Goal: Transaction & Acquisition: Register for event/course

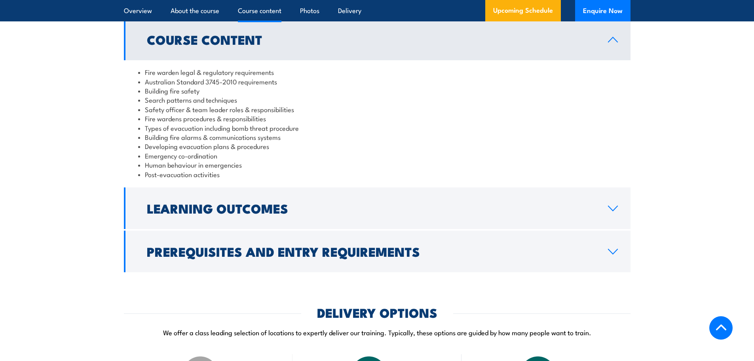
scroll to position [792, 0]
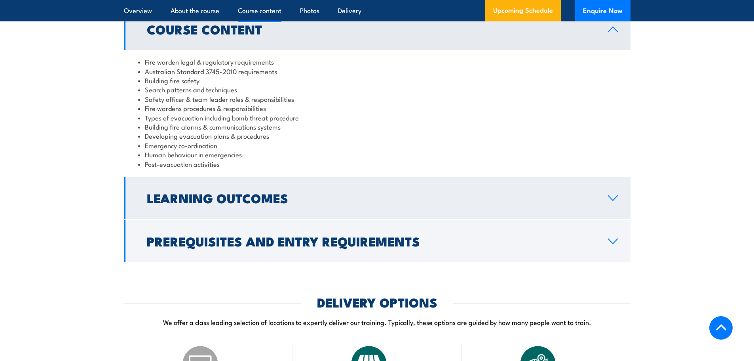
click at [621, 209] on link "Learning Outcomes" at bounding box center [377, 198] width 507 height 42
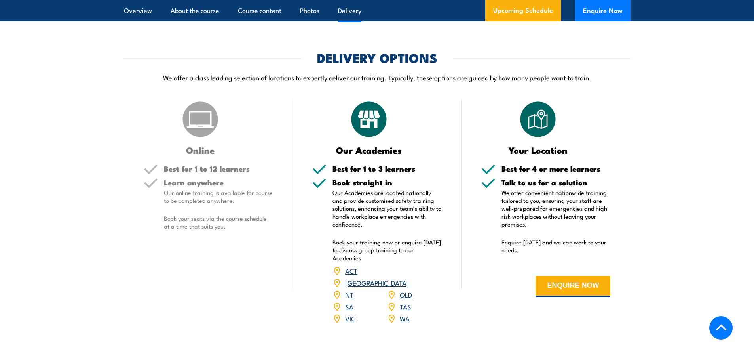
scroll to position [990, 0]
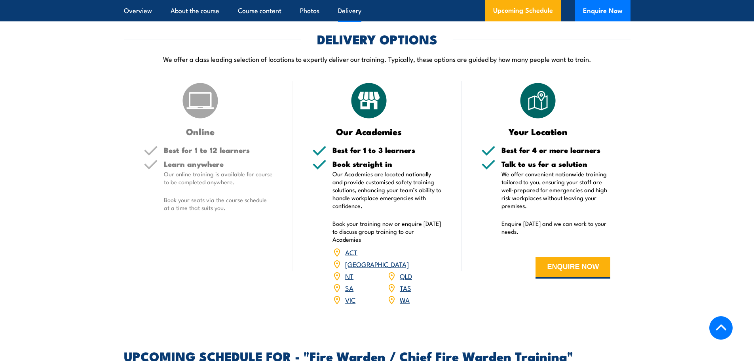
click at [351, 299] on link "VIC" at bounding box center [350, 300] width 10 height 10
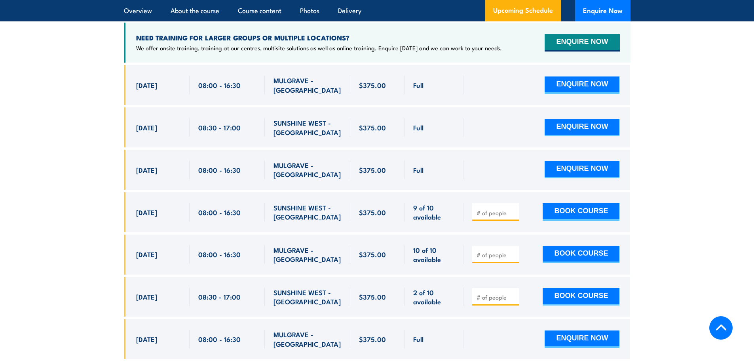
scroll to position [1482, 0]
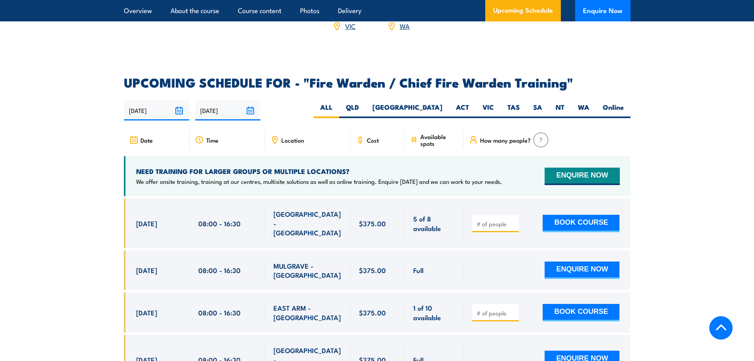
scroll to position [1332, 0]
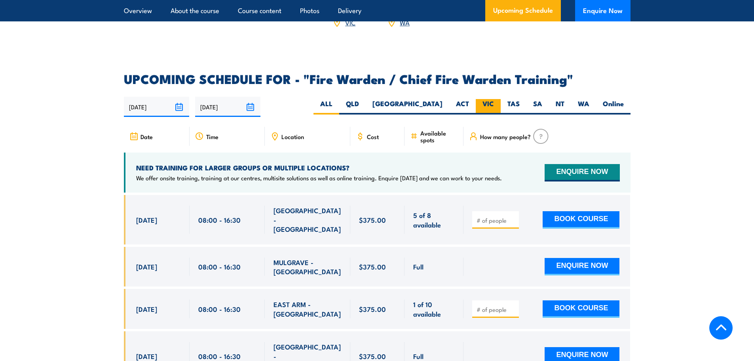
click at [492, 101] on label "VIC" at bounding box center [488, 106] width 25 height 15
click at [494, 101] on input "VIC" at bounding box center [496, 101] width 5 height 5
radio input "true"
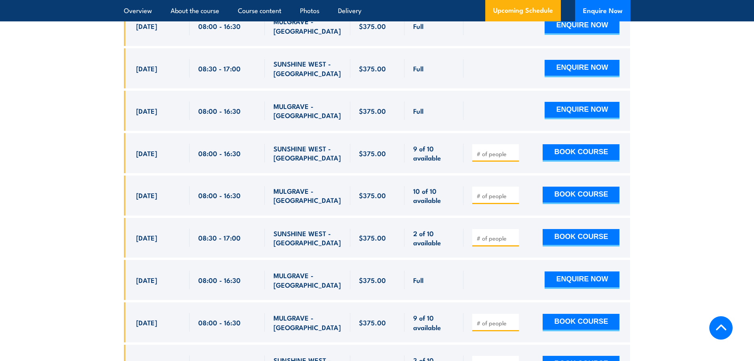
scroll to position [1522, 0]
click at [317, 15] on link "Photos" at bounding box center [309, 10] width 19 height 21
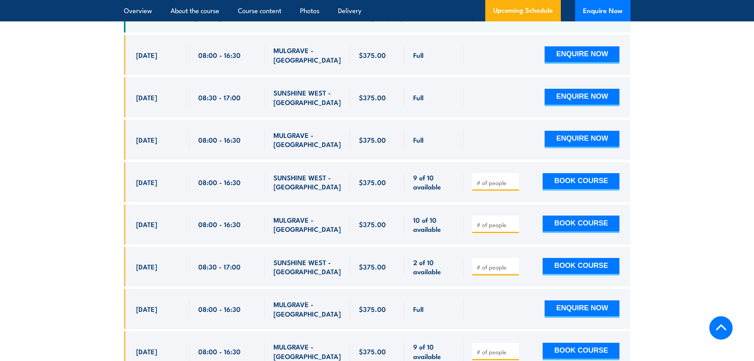
scroll to position [1538, 0]
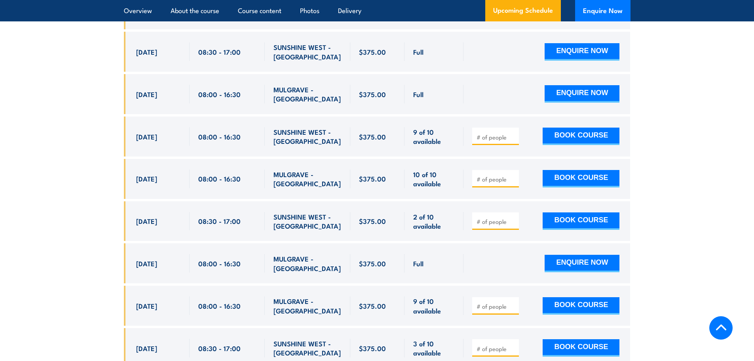
click at [690, 160] on section "UPCOMING SCHEDULE FOR - "Fire Warden / Chief Fire Warden Training" 01/09/2025 2…" at bounding box center [377, 186] width 754 height 639
click at [488, 133] on input "number" at bounding box center [497, 137] width 40 height 8
type input "1"
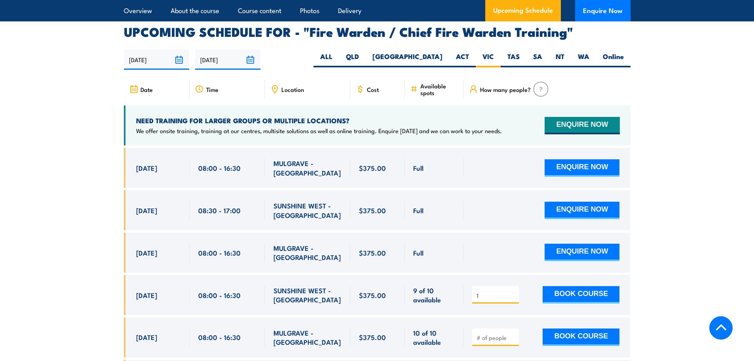
scroll to position [1577, 0]
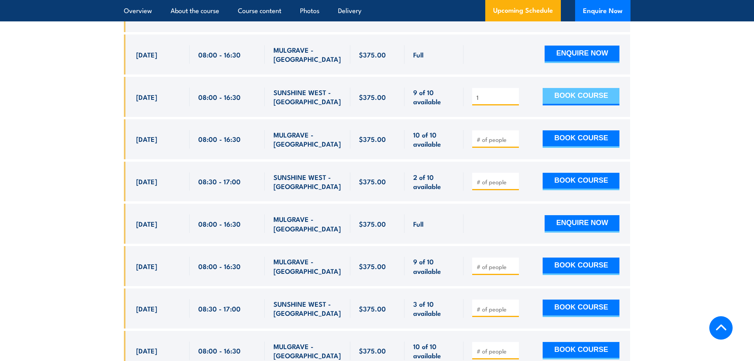
click at [587, 88] on button "BOOK COURSE" at bounding box center [581, 96] width 77 height 17
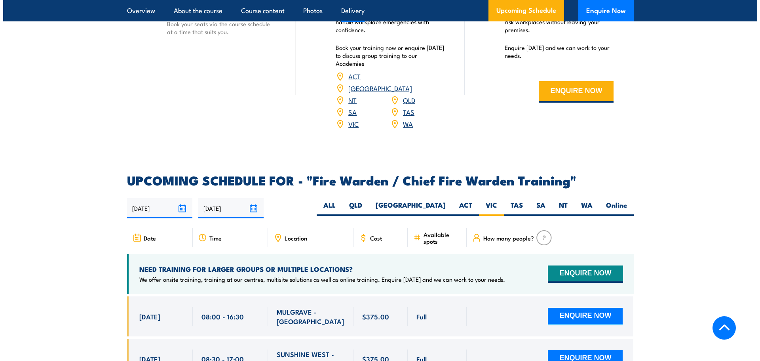
scroll to position [1306, 0]
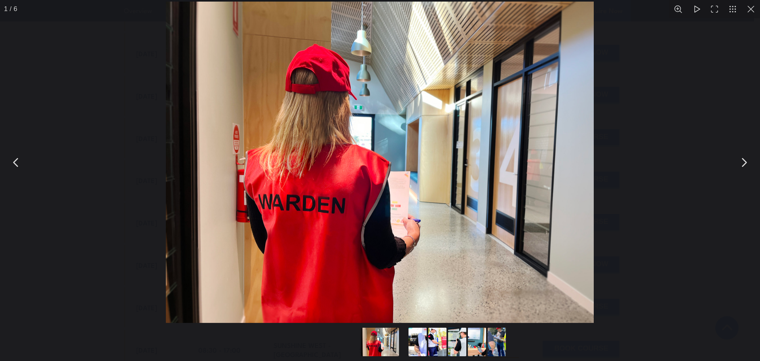
scroll to position [1538, 0]
click at [753, 11] on button "You can close this modal content with the ESC key" at bounding box center [751, 9] width 18 height 18
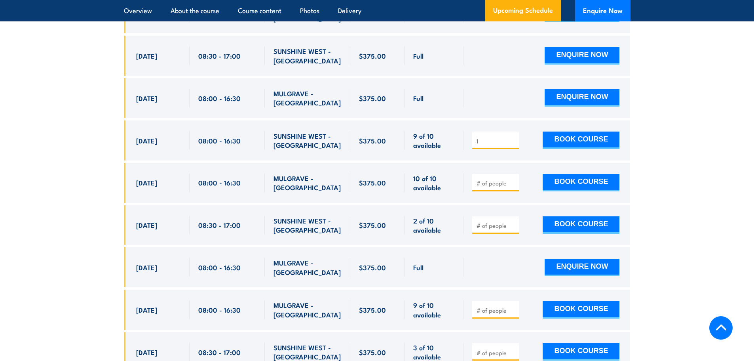
scroll to position [1533, 0]
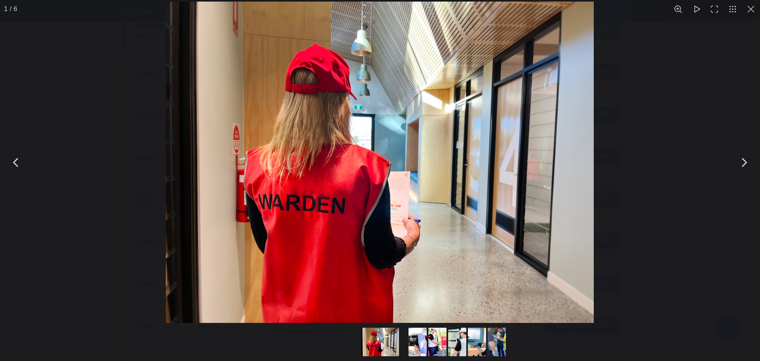
scroll to position [1518, 0]
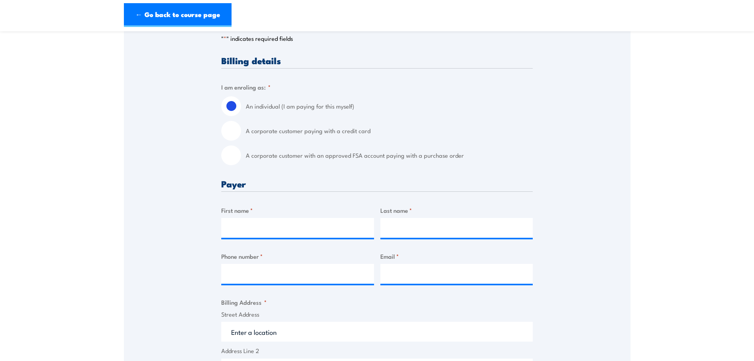
scroll to position [238, 0]
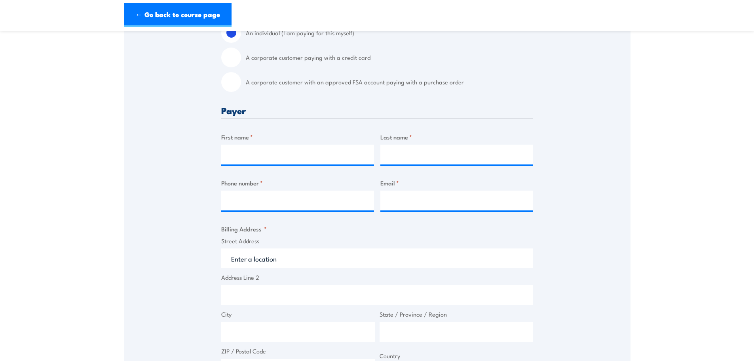
click at [233, 59] on input "A corporate customer paying with a credit card" at bounding box center [231, 58] width 20 height 20
radio input "true"
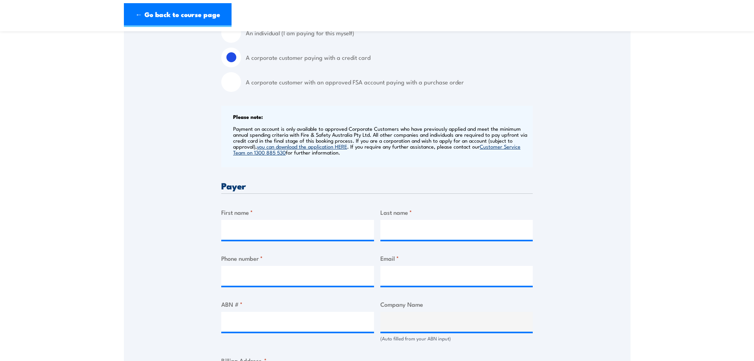
click at [728, 97] on section "Fire Warden / Chief Fire Warden Training 08:00 1 "" at bounding box center [377, 308] width 754 height 1013
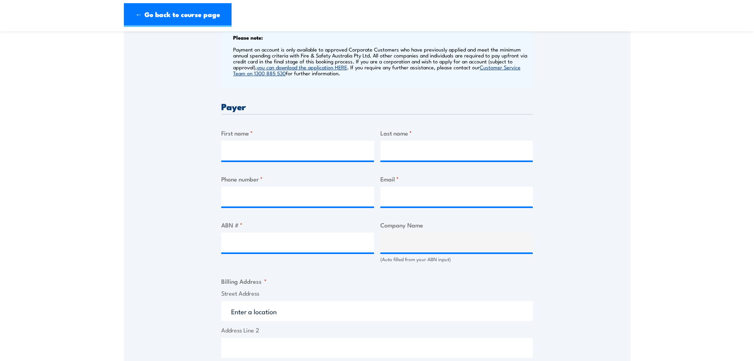
scroll to position [158, 0]
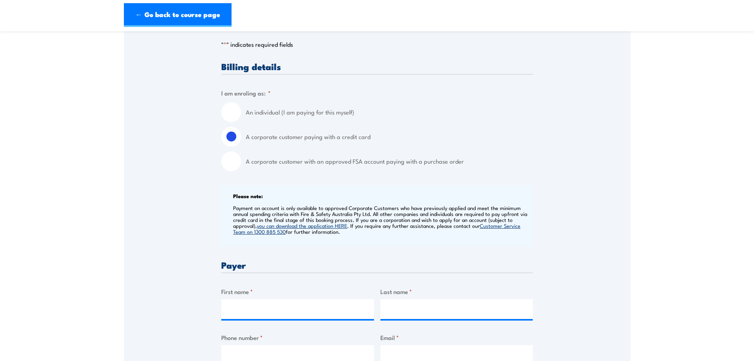
click at [231, 111] on input "An individual (I am paying for this myself)" at bounding box center [231, 112] width 20 height 20
radio input "true"
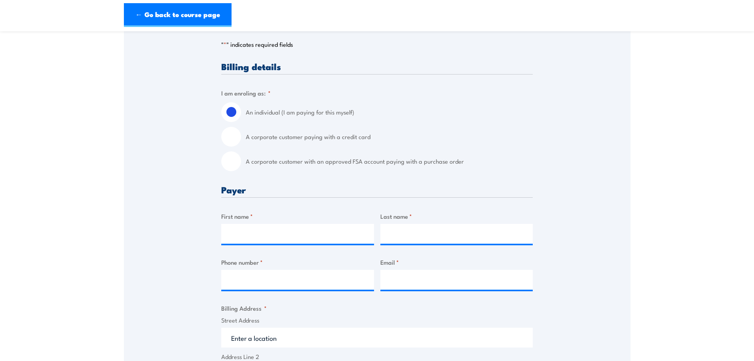
click at [234, 139] on input "A corporate customer paying with a credit card" at bounding box center [231, 137] width 20 height 20
radio input "true"
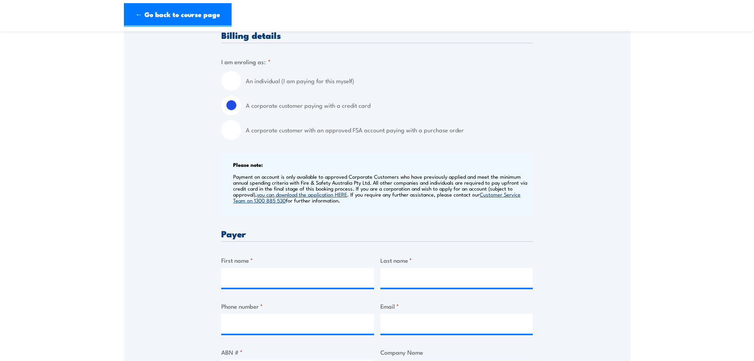
scroll to position [79, 0]
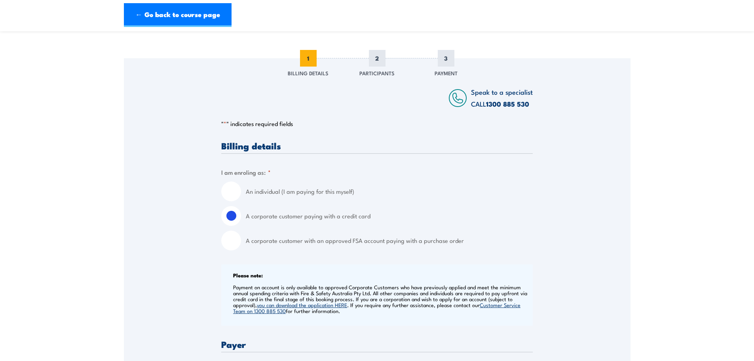
click at [226, 186] on input "An individual (I am paying for this myself)" at bounding box center [231, 191] width 20 height 20
radio input "true"
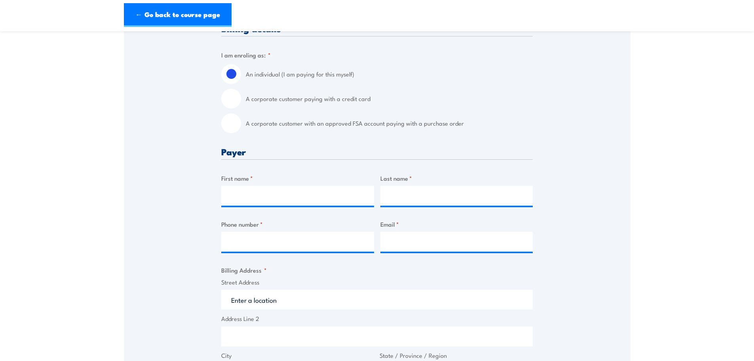
scroll to position [198, 0]
click at [274, 201] on input "First name *" at bounding box center [297, 194] width 153 height 20
type input "Vick"
type input "Veera"
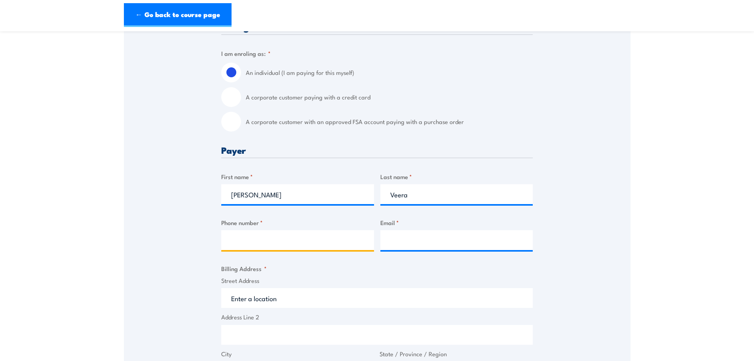
type input "0450082788"
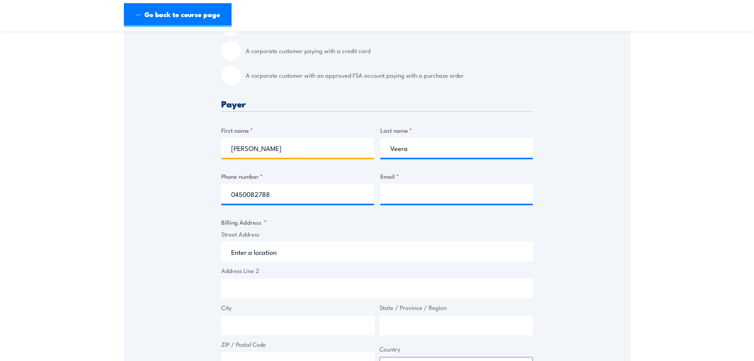
scroll to position [317, 0]
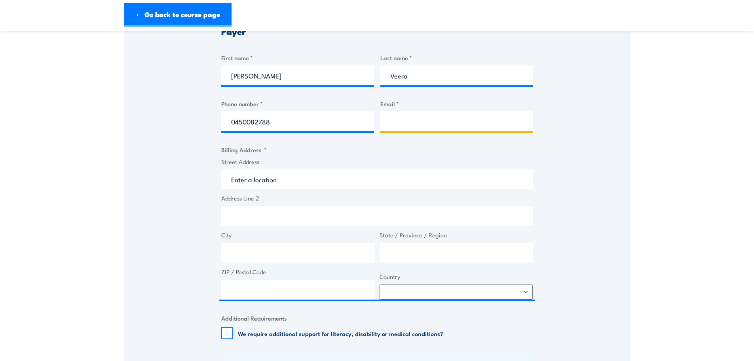
click at [411, 130] on input "Email *" at bounding box center [457, 121] width 153 height 20
drag, startPoint x: 458, startPoint y: 121, endPoint x: 331, endPoint y: 131, distance: 127.5
click at [331, 131] on div "Billing details I am enroling as: * An individual (I am paying for this myself)…" at bounding box center [377, 224] width 312 height 642
paste input "Vick.Veera@stoddarts.com.au"
type input "Vick.Veera@stoddarts.com.au"
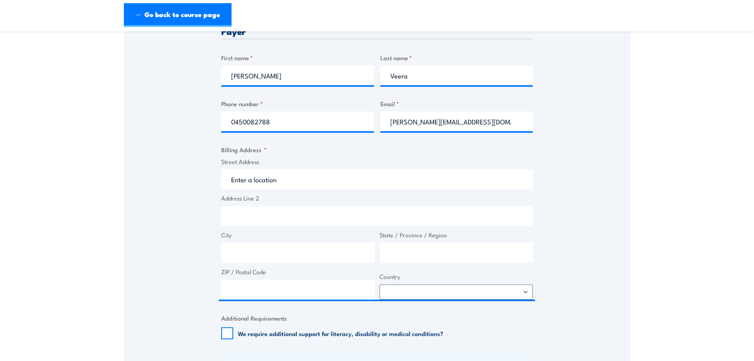
click at [554, 135] on div "Speak to a specialist CALL 1300 885 530 CALL 1300 885 530 " * " indicates requi…" at bounding box center [377, 185] width 507 height 728
click at [175, 222] on div "Speak to a specialist CALL 1300 885 530 CALL 1300 885 530 " * " indicates requi…" at bounding box center [377, 185] width 507 height 728
click at [299, 177] on input "Street Address" at bounding box center [377, 179] width 312 height 20
drag, startPoint x: 295, startPoint y: 179, endPoint x: 123, endPoint y: 180, distance: 172.3
click at [123, 180] on section "Fire Warden / Chief Fire Warden Training 08:00 1 "" at bounding box center [377, 164] width 754 height 882
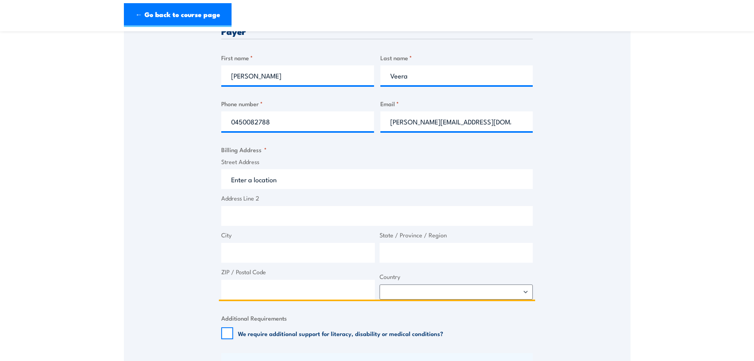
click at [312, 181] on input "Street Address" at bounding box center [377, 179] width 312 height 20
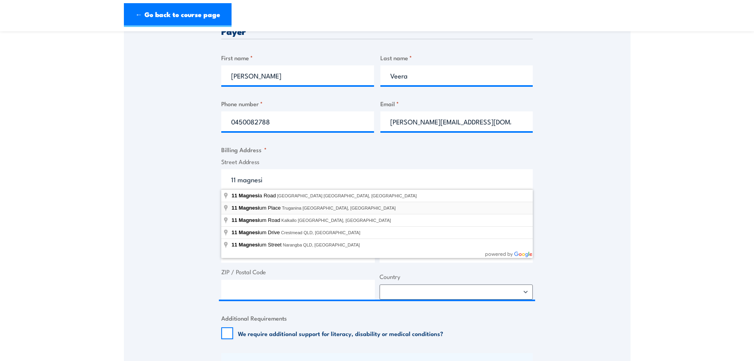
type input "11 Magnesium Place, Truganina VIC, Australia"
type input "11 Magnesium Pl"
type input "Truganina"
type input "Victoria"
type input "3029"
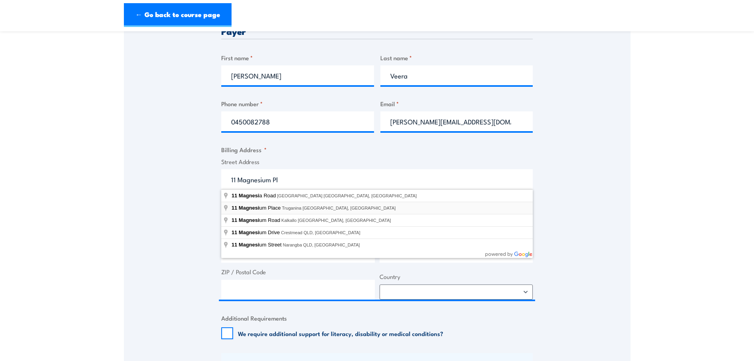
select select "Australia"
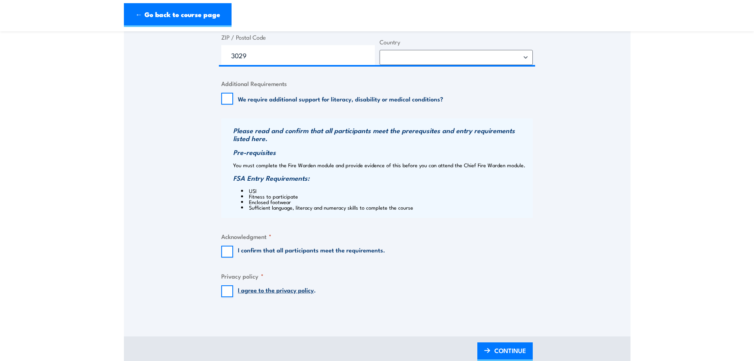
scroll to position [554, 0]
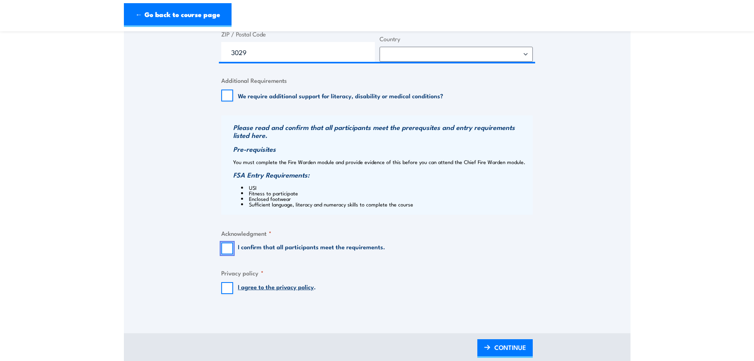
click at [225, 251] on input "I confirm that all participants meet the requirements." at bounding box center [227, 248] width 12 height 12
checkbox input "true"
click at [224, 292] on input "I agree to the privacy policy ." at bounding box center [227, 288] width 12 height 12
checkbox input "true"
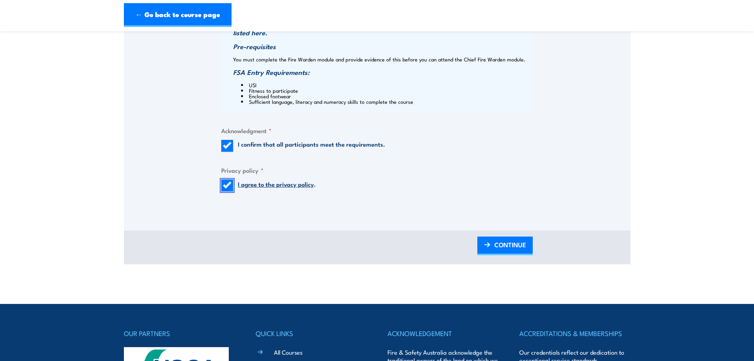
scroll to position [673, 0]
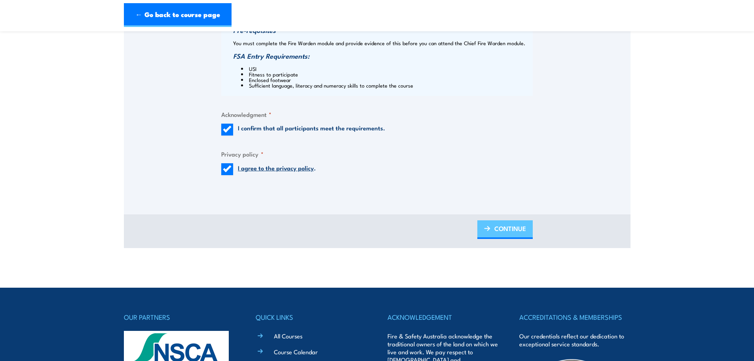
click at [526, 233] on span "CONTINUE" at bounding box center [511, 228] width 32 height 21
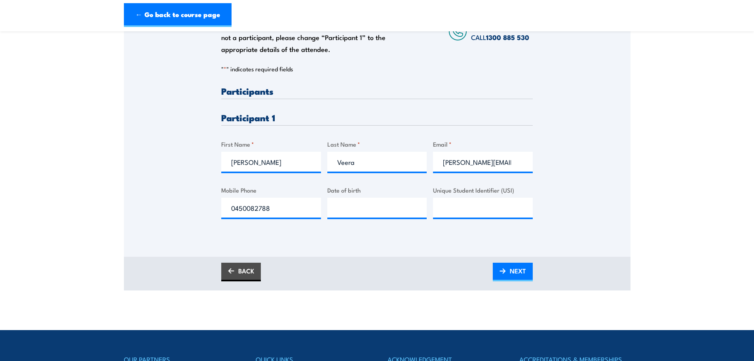
scroll to position [158, 0]
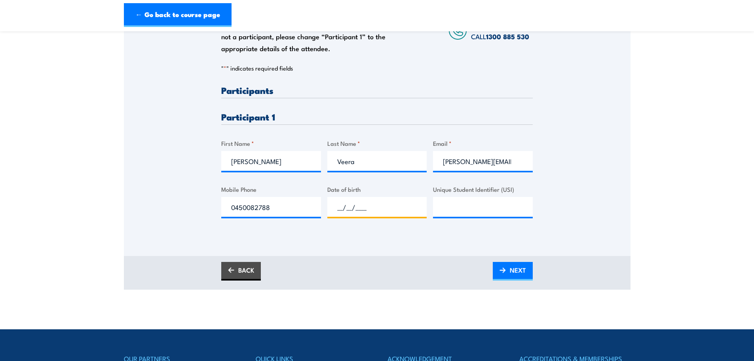
click at [374, 210] on input "__/__/____" at bounding box center [378, 207] width 100 height 20
type input "13/08/1979"
click at [400, 266] on div "BACK NEXT" at bounding box center [377, 271] width 312 height 19
click at [452, 210] on input "Unique Student Identifier (USI)" at bounding box center [483, 207] width 100 height 20
paste input "YZP3JQS9YE"
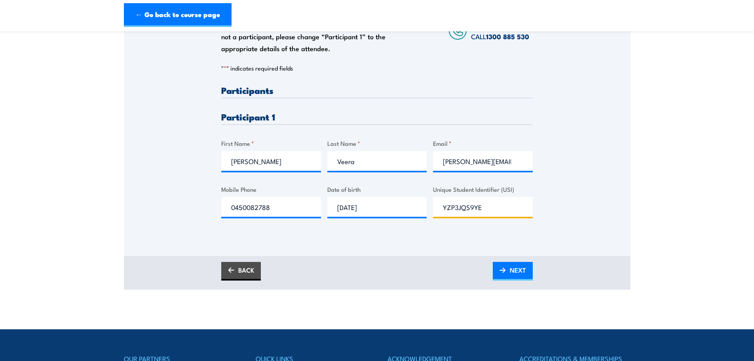
type input "YZP3JQS9YE"
click at [573, 214] on div "Please provide names and contact details for each of the participants below. No…" at bounding box center [377, 106] width 507 height 255
click at [515, 277] on span "NEXT" at bounding box center [518, 269] width 16 height 21
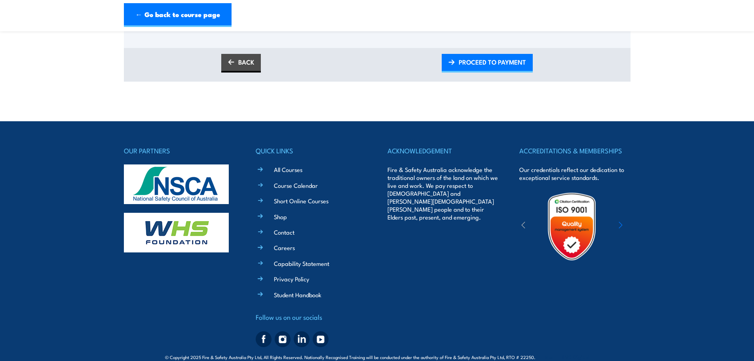
scroll to position [354, 0]
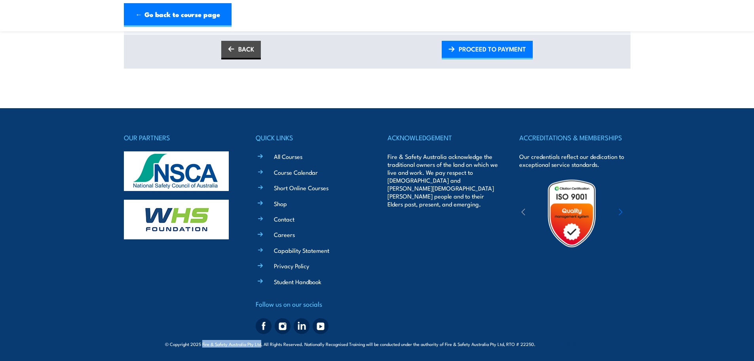
drag, startPoint x: 263, startPoint y: 344, endPoint x: 205, endPoint y: 345, distance: 58.6
click at [205, 345] on span "© Copyright 2025 Fire & Safety Australia Pty Ltd, All Rights Reserved. National…" at bounding box center [377, 344] width 424 height 8
copy span "Fire & Safety Australia Pty Ltd"
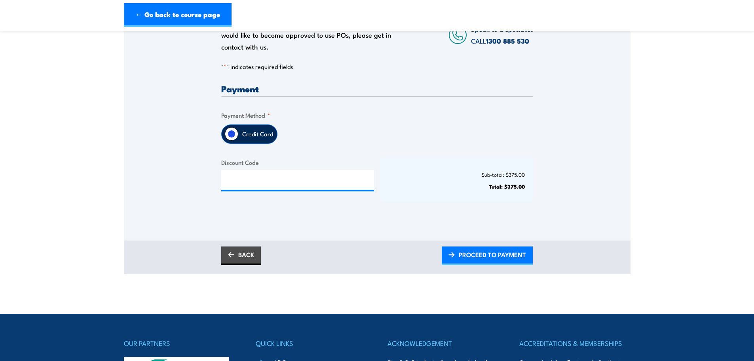
scroll to position [156, 0]
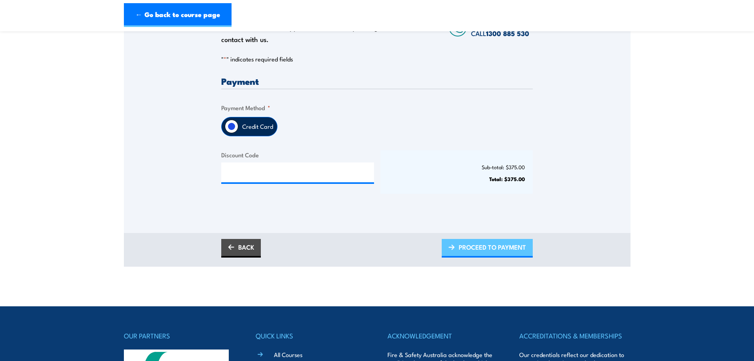
click at [466, 247] on span "PROCEED TO PAYMENT" at bounding box center [492, 246] width 67 height 21
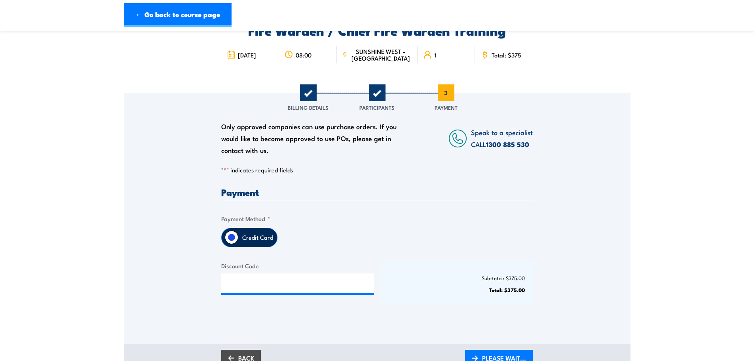
scroll to position [37, 0]
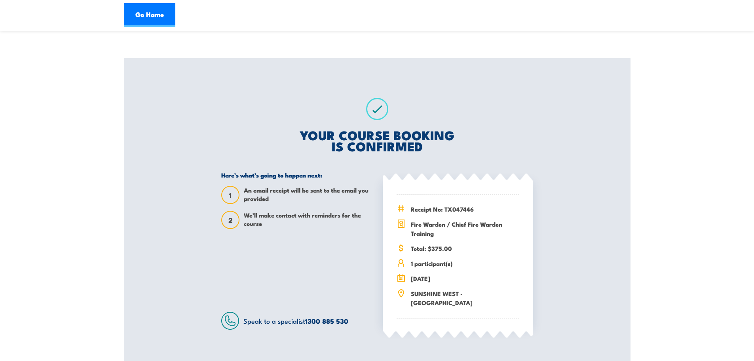
scroll to position [119, 0]
